Goal: Information Seeking & Learning: Find specific fact

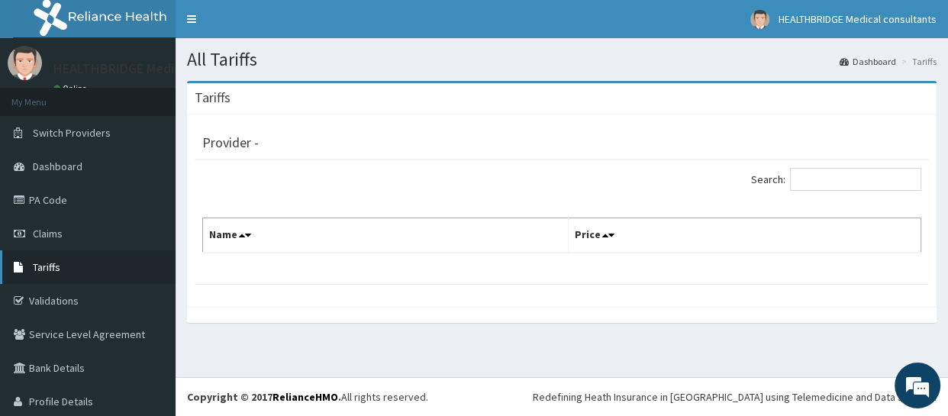
click at [66, 260] on link "Tariffs" at bounding box center [87, 267] width 175 height 34
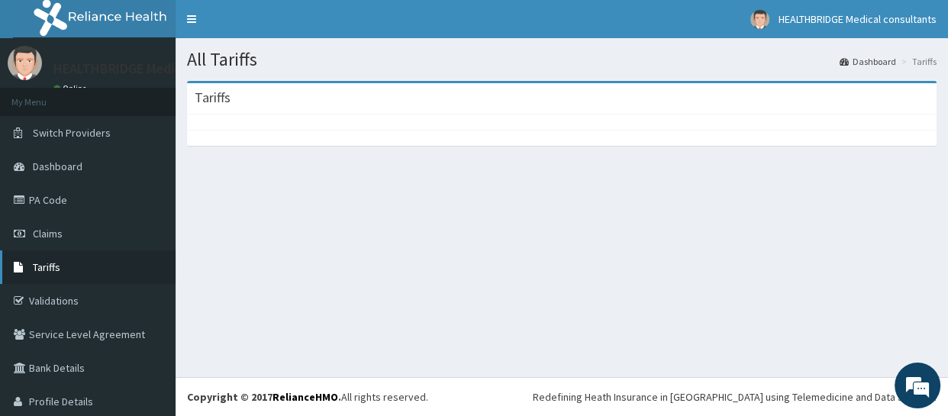
click at [64, 264] on link "Tariffs" at bounding box center [87, 267] width 175 height 34
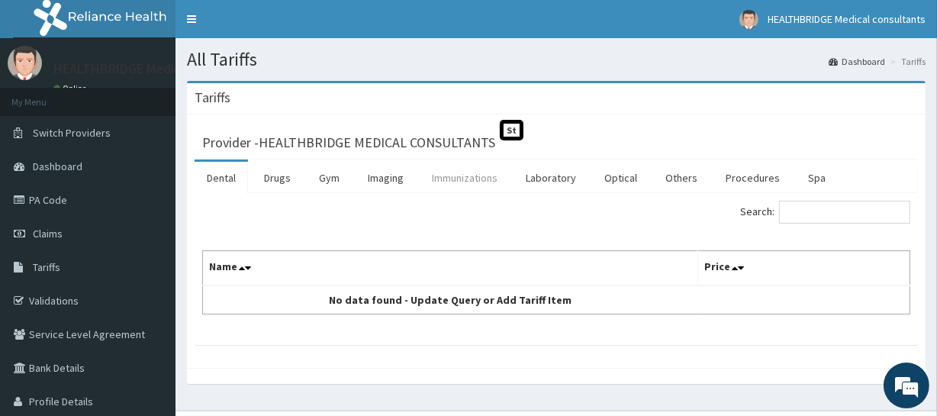
click at [455, 182] on link "Immunizations" at bounding box center [465, 178] width 90 height 32
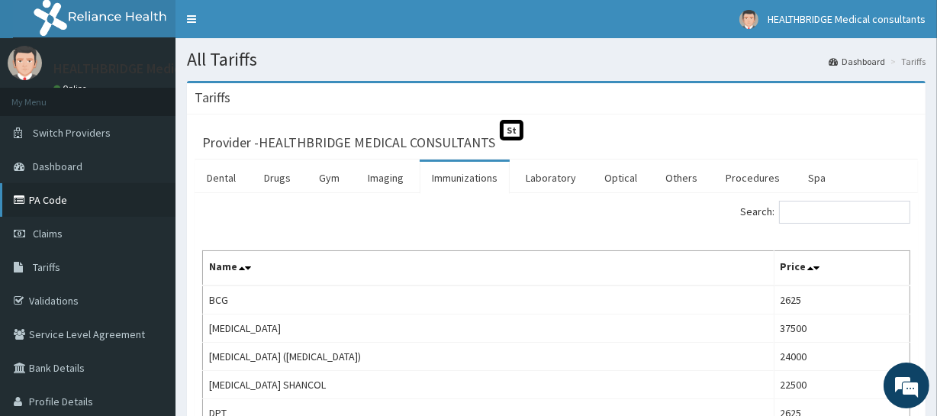
click at [40, 187] on link "PA Code" at bounding box center [87, 200] width 175 height 34
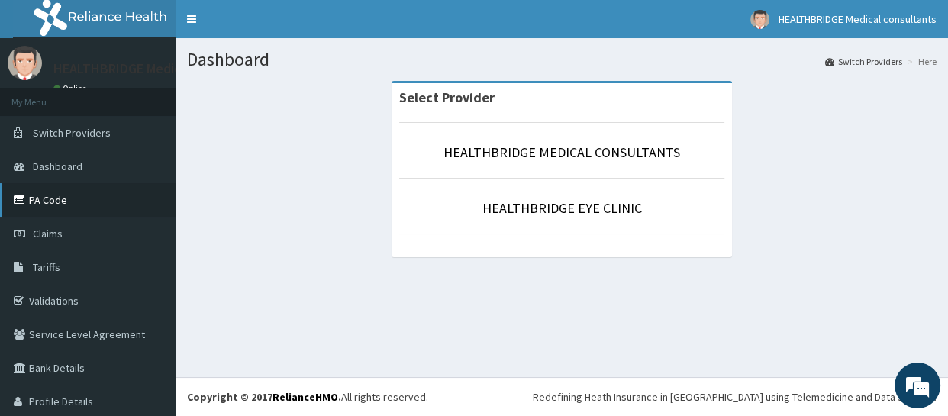
click at [60, 204] on link "PA Code" at bounding box center [87, 200] width 175 height 34
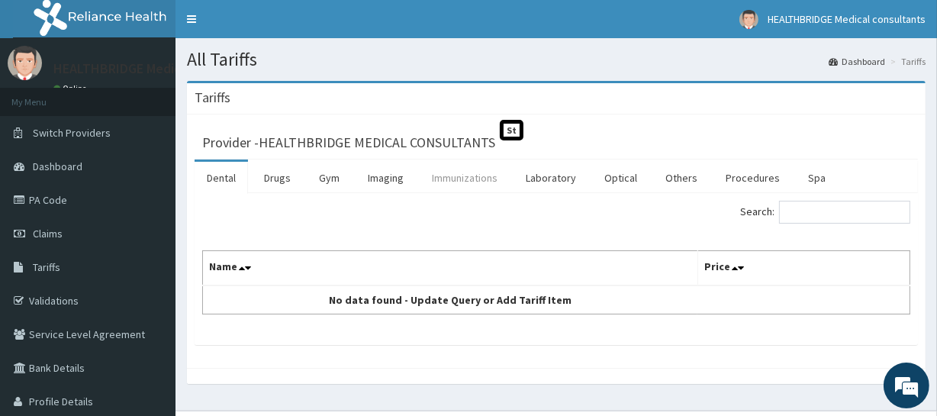
click at [454, 179] on link "Immunizations" at bounding box center [465, 178] width 90 height 32
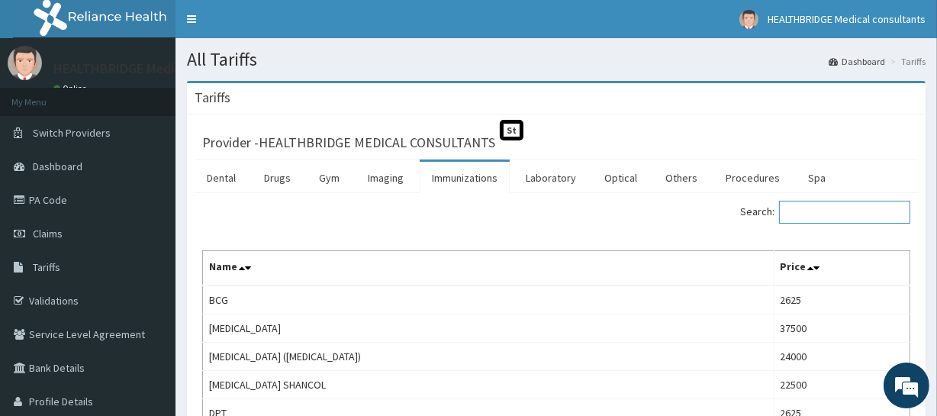
click at [823, 214] on input "Search:" at bounding box center [844, 212] width 131 height 23
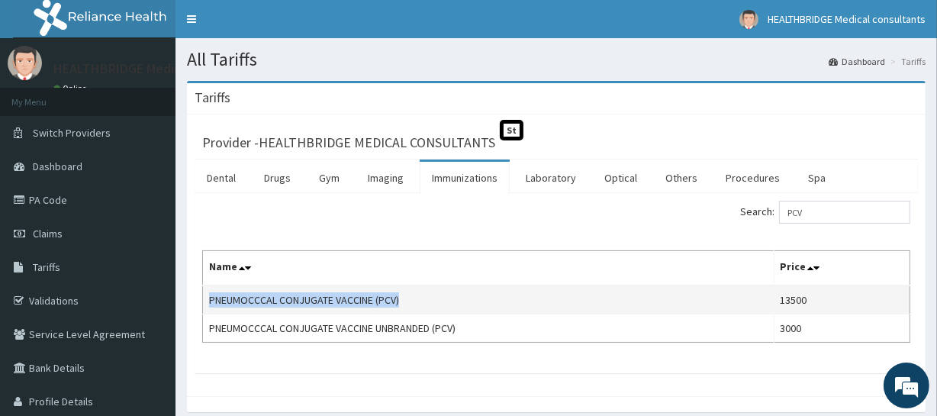
drag, startPoint x: 411, startPoint y: 300, endPoint x: 208, endPoint y: 304, distance: 203.8
click at [208, 304] on td "PNEUMOCCCAL CONJUGATE VACCINE (PCV)" at bounding box center [489, 299] width 572 height 29
copy td "PNEUMOCCCAL CONJUGATE VACCINE (PCV)"
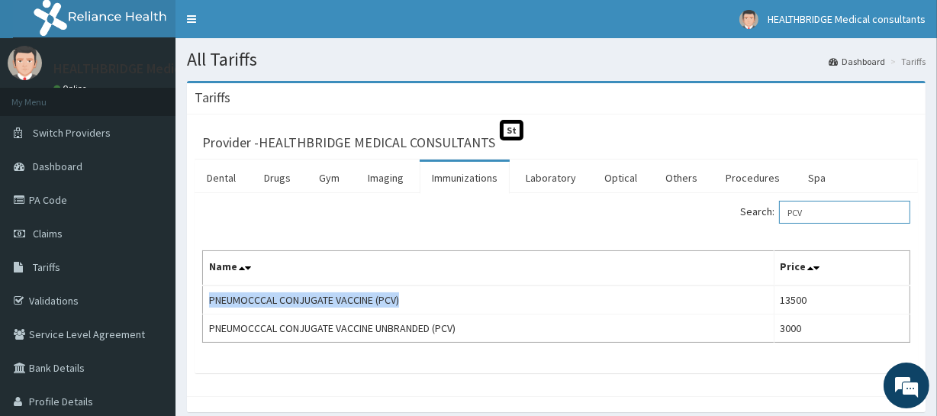
drag, startPoint x: 817, startPoint y: 214, endPoint x: 762, endPoint y: 210, distance: 55.1
click at [765, 211] on label "Search: PCV" at bounding box center [825, 212] width 170 height 23
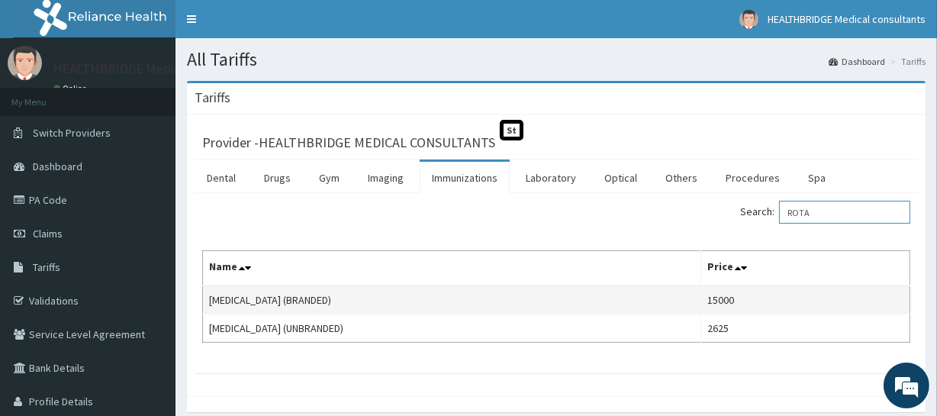
type input "ROTA"
click at [298, 304] on td "ROTAVIRUS (BRANDED)" at bounding box center [452, 299] width 498 height 29
drag, startPoint x: 320, startPoint y: 298, endPoint x: 208, endPoint y: 304, distance: 112.4
click at [208, 304] on td "ROTAVIRUS (BRANDED)" at bounding box center [452, 299] width 498 height 29
copy td "ROTAVIRUS (BRANDED)"
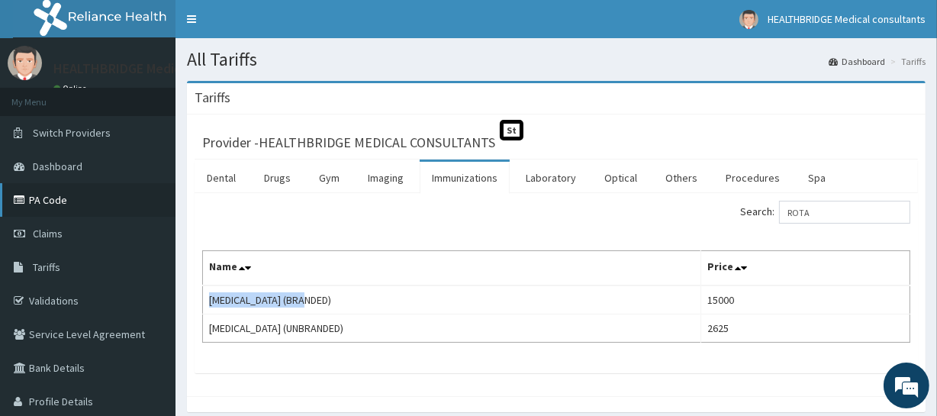
click at [102, 200] on link "PA Code" at bounding box center [87, 200] width 175 height 34
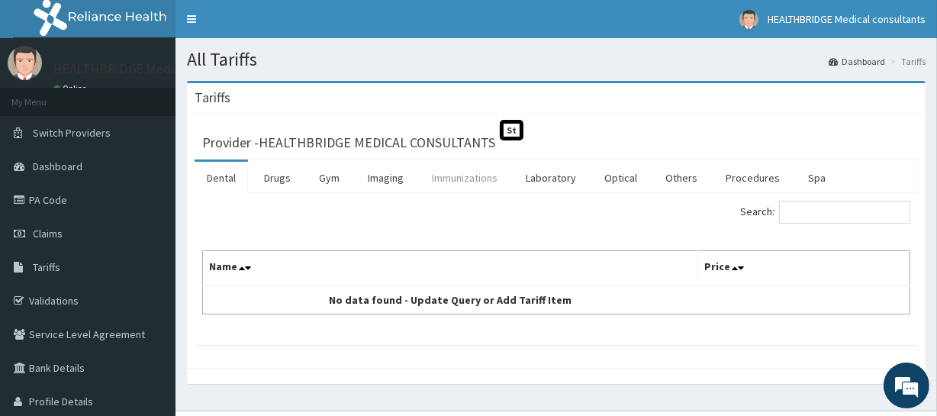
click at [444, 179] on link "Immunizations" at bounding box center [465, 178] width 90 height 32
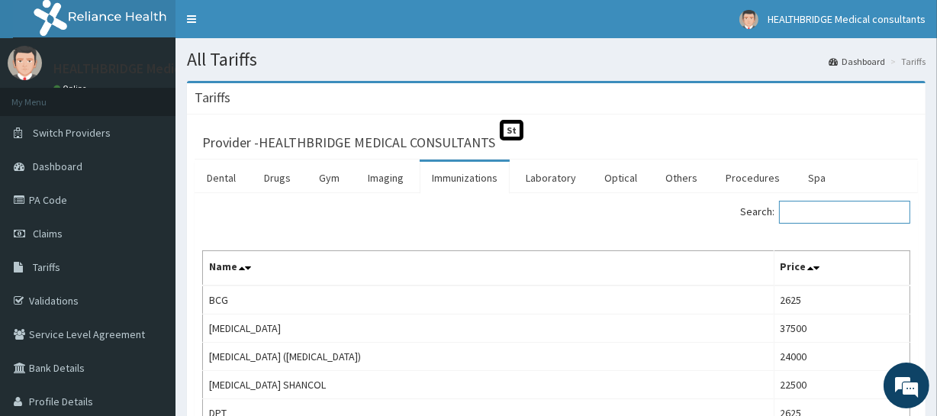
click at [820, 214] on input "Search:" at bounding box center [844, 212] width 131 height 23
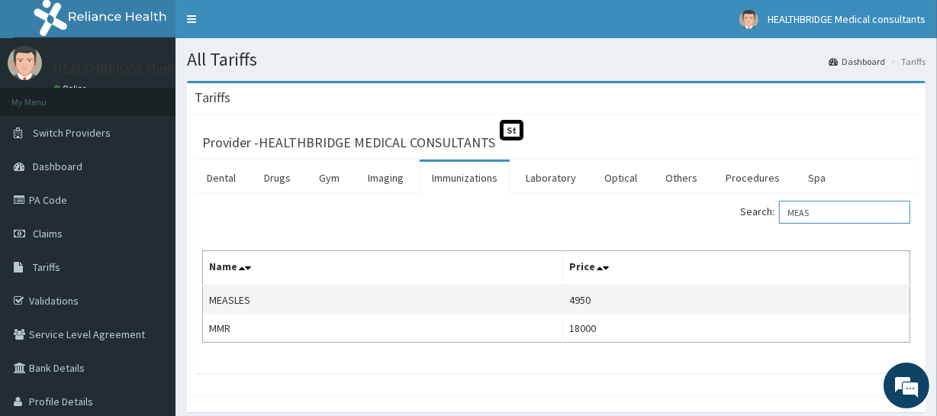
type input "MEAS"
drag, startPoint x: 256, startPoint y: 295, endPoint x: 207, endPoint y: 298, distance: 48.9
click at [207, 298] on td "MEASLES" at bounding box center [383, 299] width 360 height 29
copy td "MEASLES"
click at [249, 306] on td "MEASLES" at bounding box center [383, 299] width 360 height 29
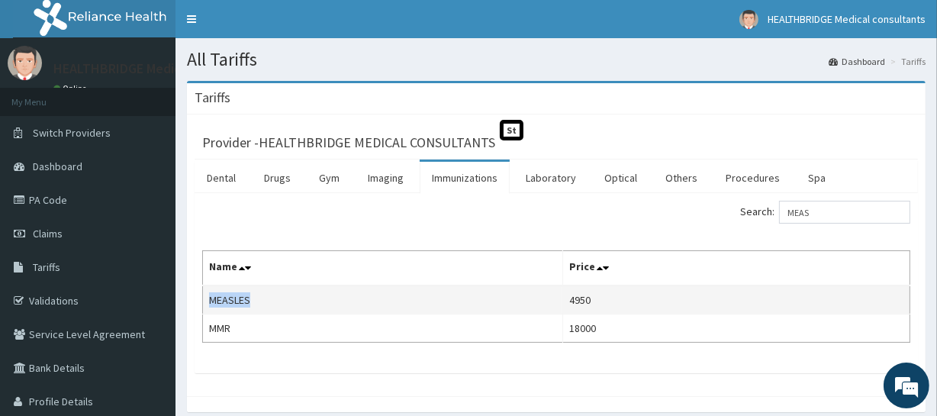
drag, startPoint x: 256, startPoint y: 301, endPoint x: 212, endPoint y: 295, distance: 43.9
click at [212, 295] on td "MEASLES" at bounding box center [383, 299] width 360 height 29
copy td "MEASLES"
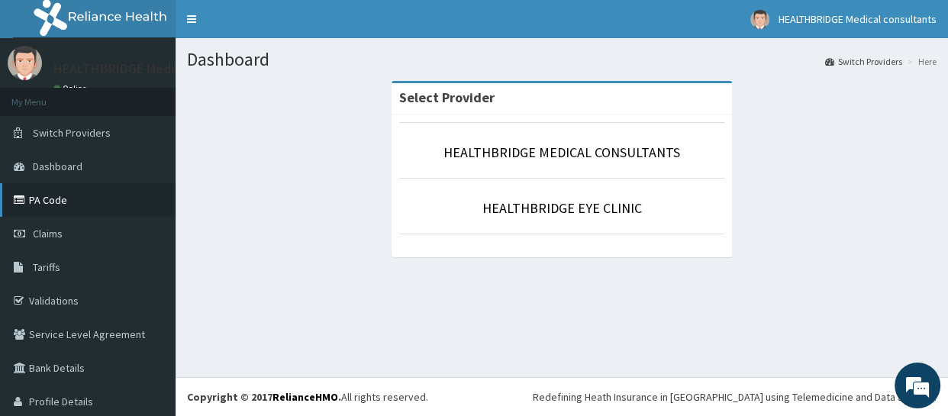
click at [62, 205] on link "PA Code" at bounding box center [87, 200] width 175 height 34
